Goal: Task Accomplishment & Management: Use online tool/utility

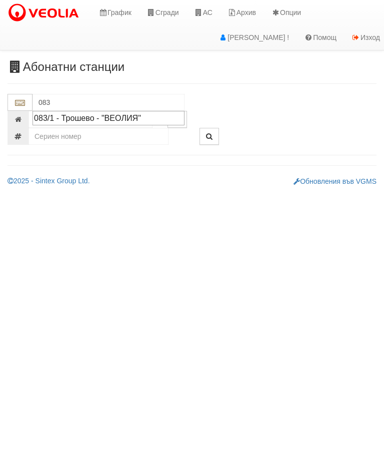
click at [105, 118] on div "083/1 - Трошево - "ВЕОЛИЯ"" at bounding box center [108, 117] width 149 height 11
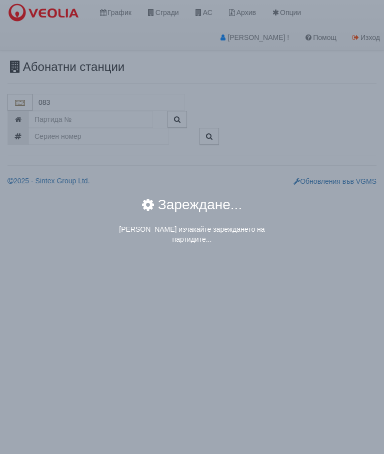
type input "083/1 - Трошево - "ВЕОЛИЯ""
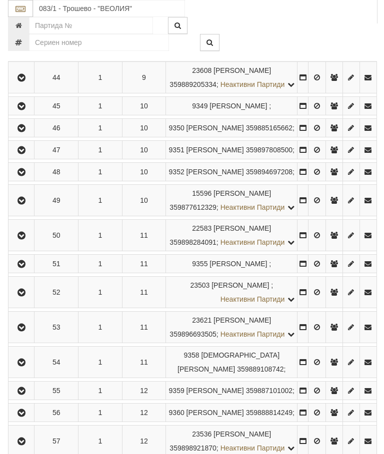
scroll to position [1480, 0]
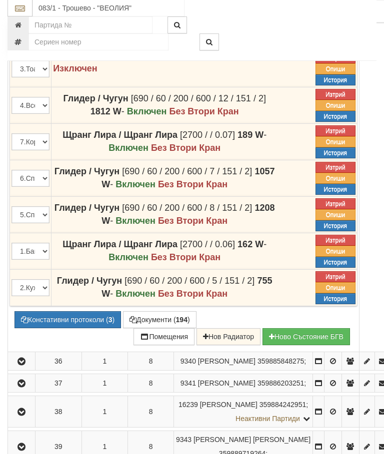
scroll to position [1337, 0]
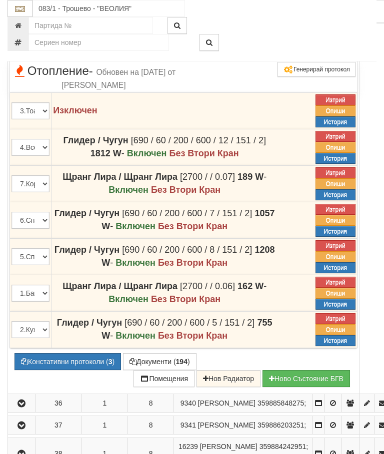
click at [297, 5] on icon at bounding box center [293, 1] width 7 height 8
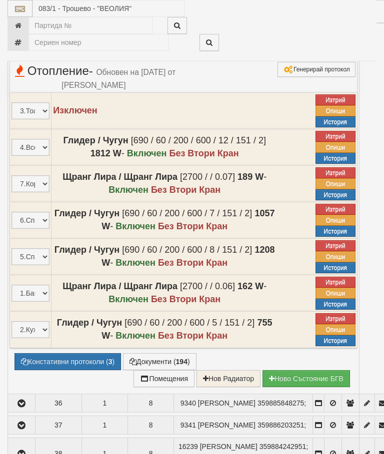
select select "10"
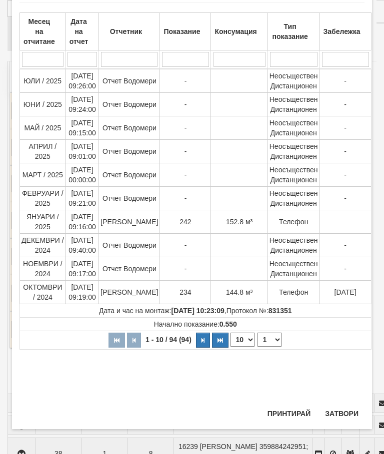
scroll to position [545, 0]
click at [268, 341] on select "1 2 3 4 5 6 7 8 9 10" at bounding box center [269, 340] width 25 height 14
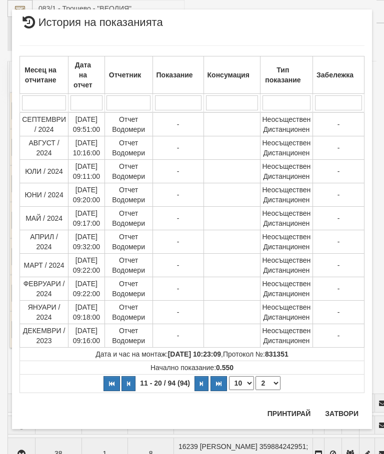
scroll to position [0, 0]
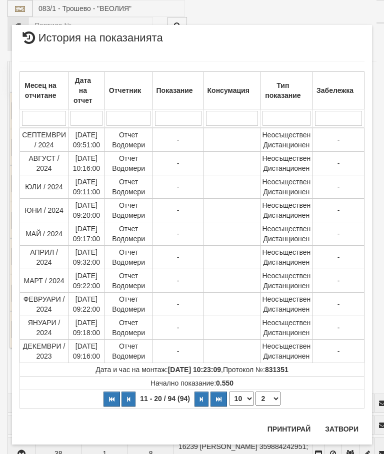
click at [268, 394] on select "1 2 3 4 5 6 7 8 9 10" at bounding box center [267, 399] width 25 height 14
select select "1"
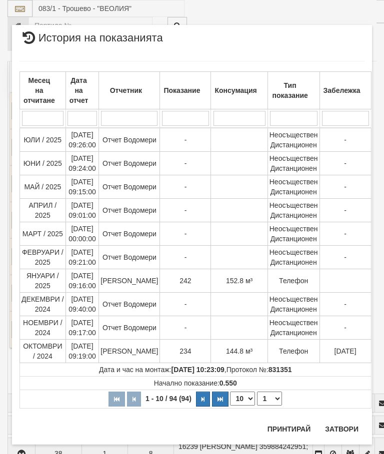
click at [249, 208] on td at bounding box center [239, 210] width 56 height 23
click at [249, 180] on td at bounding box center [239, 186] width 56 height 23
click at [249, 162] on td at bounding box center [239, 163] width 56 height 23
click at [244, 138] on td at bounding box center [239, 140] width 56 height 24
click at [341, 428] on button "Затвори" at bounding box center [341, 429] width 45 height 16
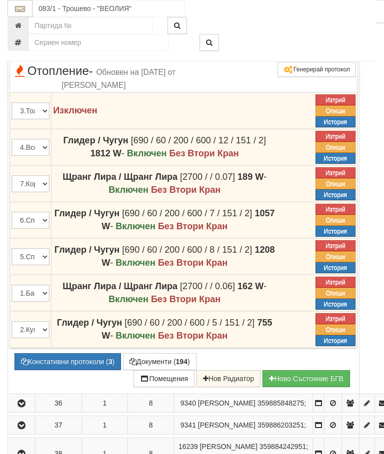
click at [287, 5] on icon at bounding box center [283, 1] width 8 height 8
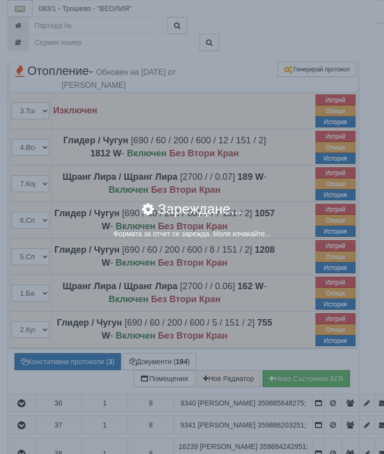
select select "8ac75930-9bfd-e511-80be-8d5a1dced85a"
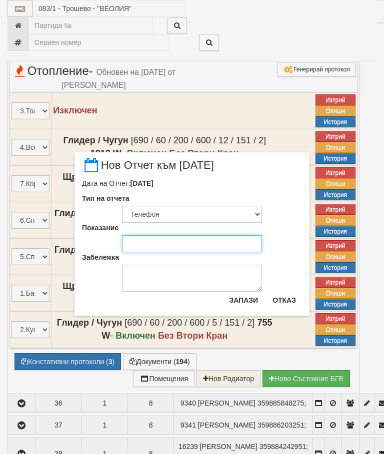
click at [141, 243] on input "Показание" at bounding box center [192, 243] width 140 height 17
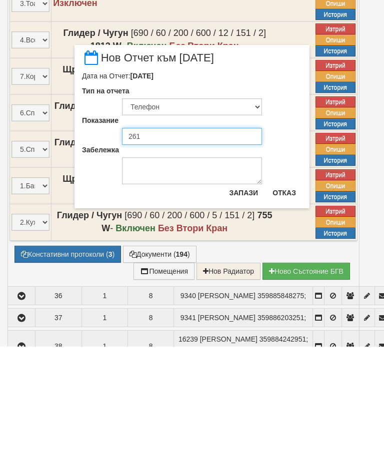
type input "261"
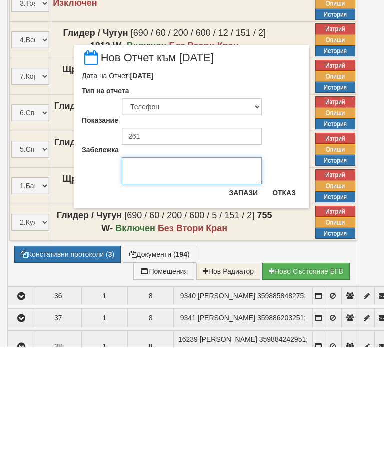
click at [146, 265] on textarea "Забележка" at bounding box center [192, 278] width 140 height 27
type textarea "[DATE]"
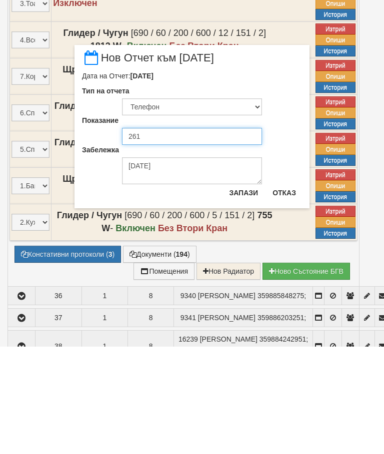
click at [147, 235] on input "261" at bounding box center [192, 243] width 140 height 17
type input "261.209"
click at [240, 292] on button "Запази" at bounding box center [243, 300] width 41 height 16
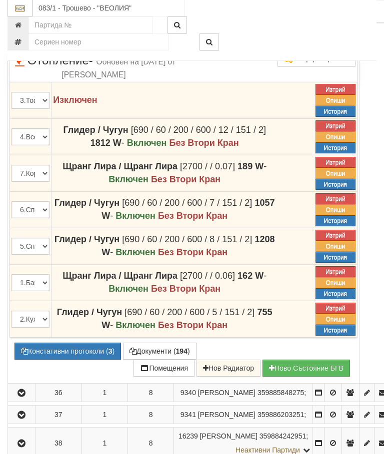
scroll to position [1361, 0]
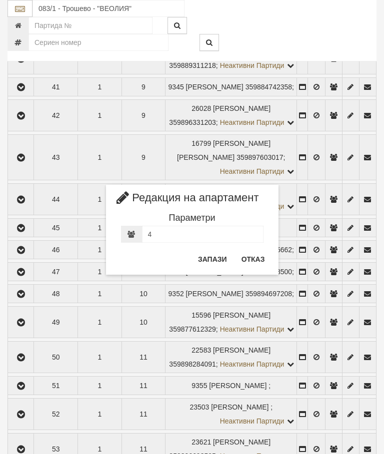
click at [256, 252] on button "Отказ" at bounding box center [252, 259] width 35 height 16
